Goal: Find specific fact: Find specific fact

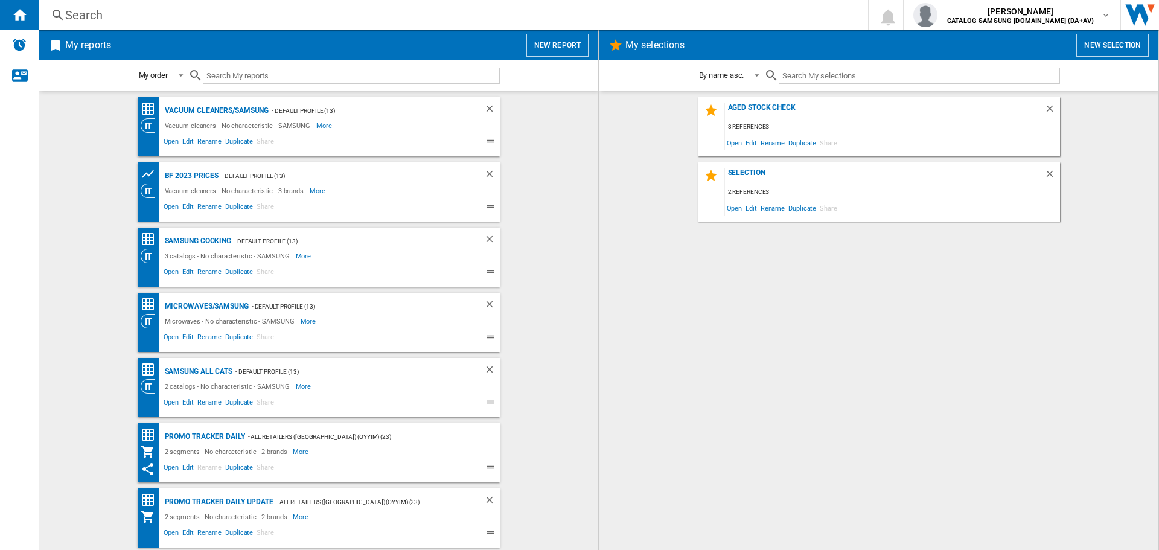
click at [212, 25] on div "Search Search 0 [PERSON_NAME] CATALOG SAMSUNG [DOMAIN_NAME] (DA+AV) CATALOG SAM…" at bounding box center [599, 15] width 1120 height 30
click at [167, 19] on div "Search" at bounding box center [450, 15] width 771 height 17
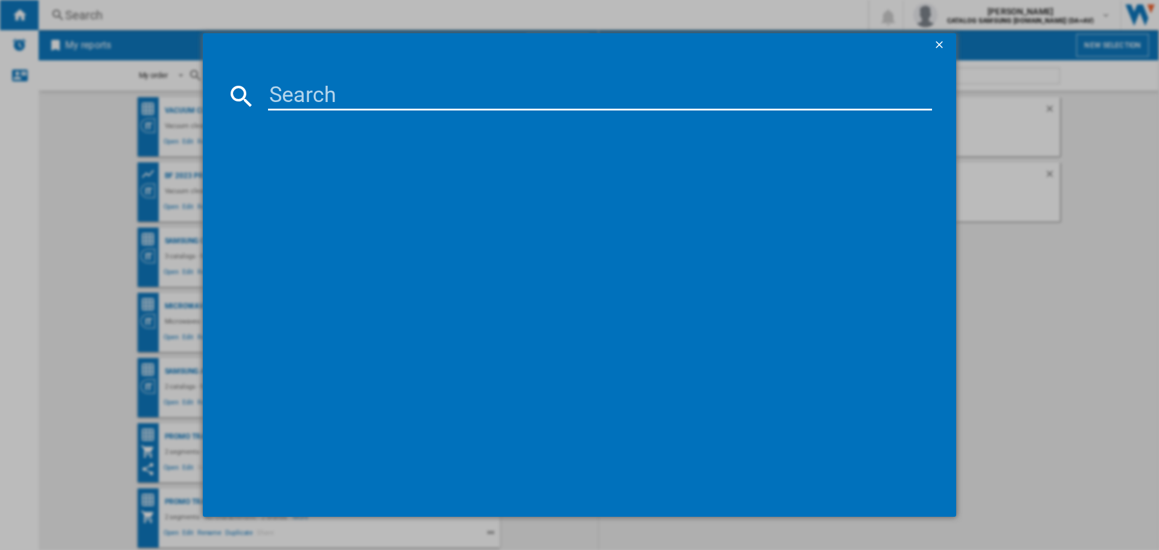
click at [321, 102] on input at bounding box center [600, 95] width 664 height 29
paste input "C61R1AAMST/XEU"
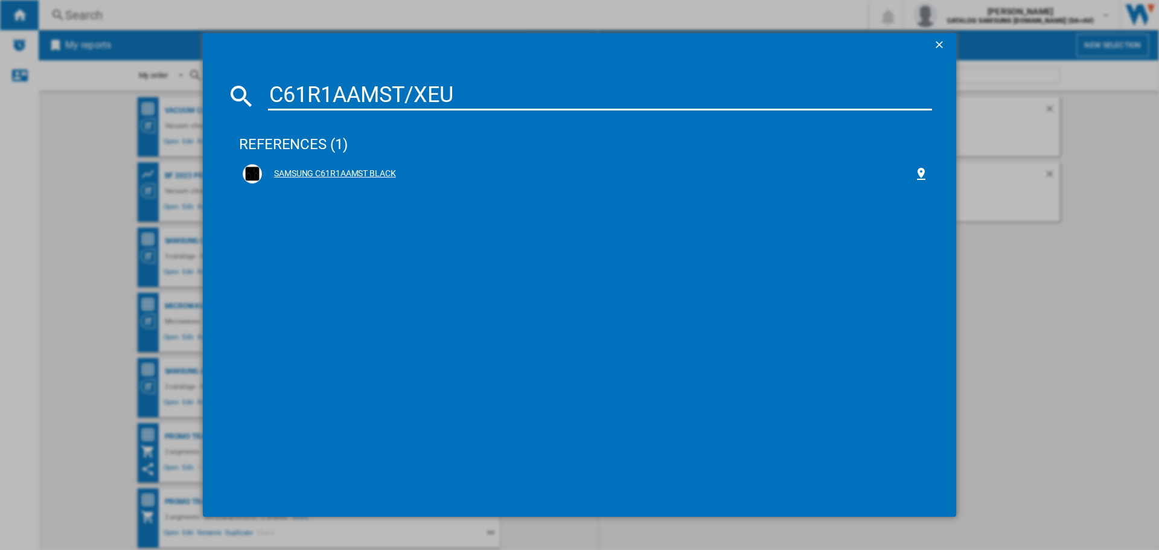
type input "C61R1AAMST/XEU"
click at [351, 177] on div "SAMSUNG C61R1AAMST BLACK" at bounding box center [588, 174] width 652 height 12
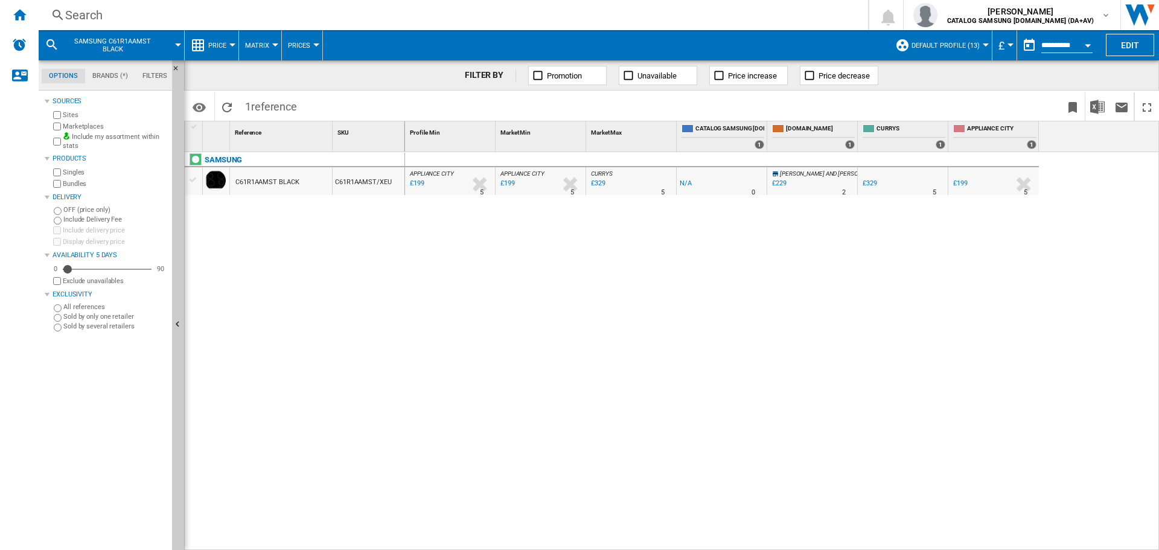
click at [199, 14] on div "Search" at bounding box center [450, 15] width 771 height 17
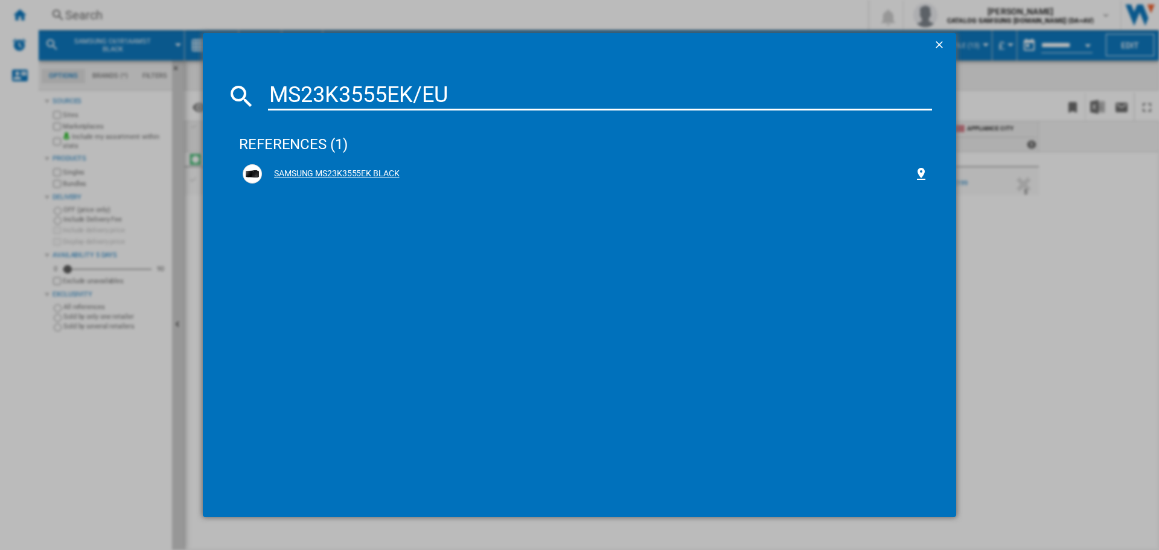
type input "MS23K3555EK/EU"
click at [397, 171] on div "SAMSUNG MS23K3555EK BLACK" at bounding box center [588, 174] width 652 height 12
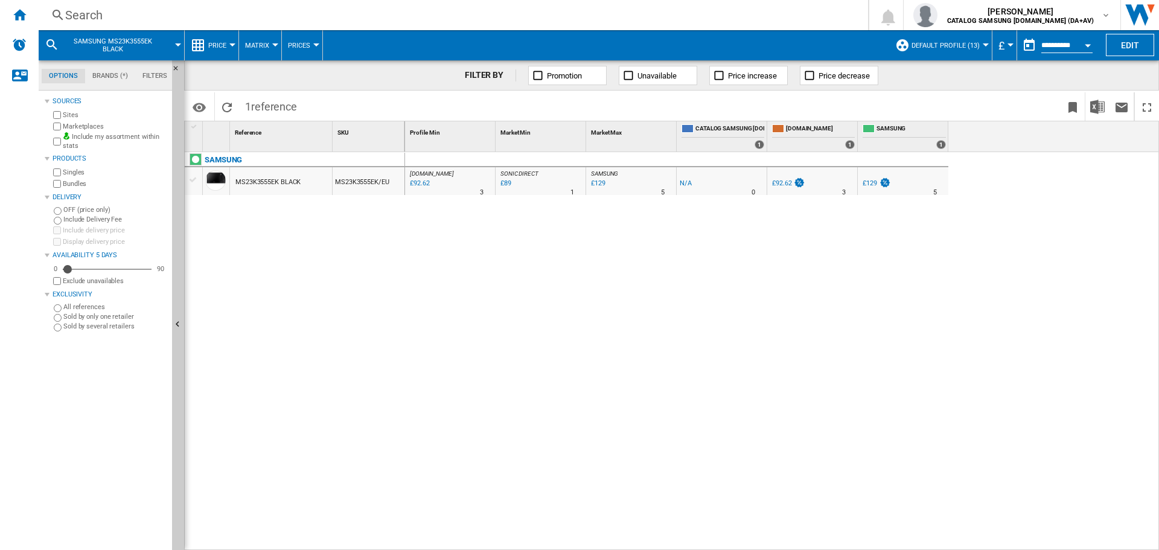
click at [509, 180] on div "£89" at bounding box center [505, 183] width 13 height 12
click at [421, 185] on div "£92.62" at bounding box center [418, 183] width 21 height 12
